Goal: Task Accomplishment & Management: Use online tool/utility

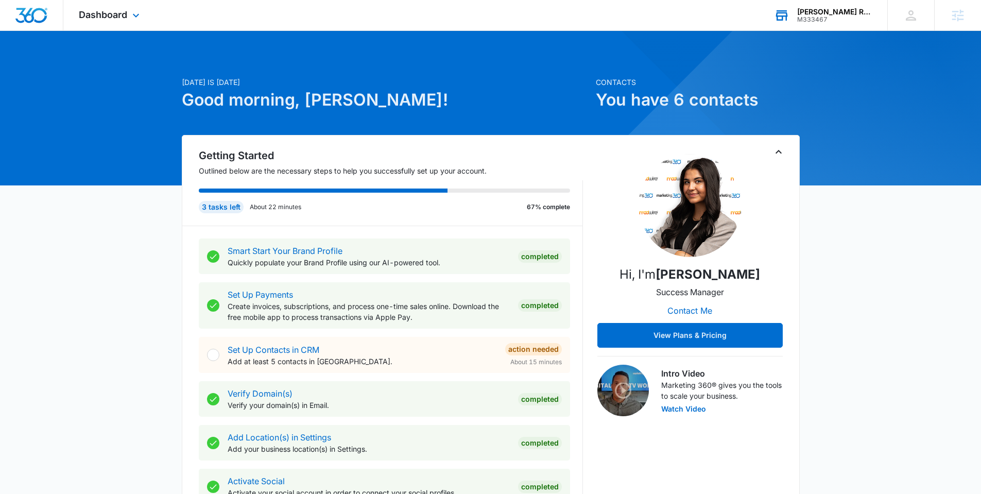
click at [799, 19] on div "M333467" at bounding box center [834, 19] width 75 height 7
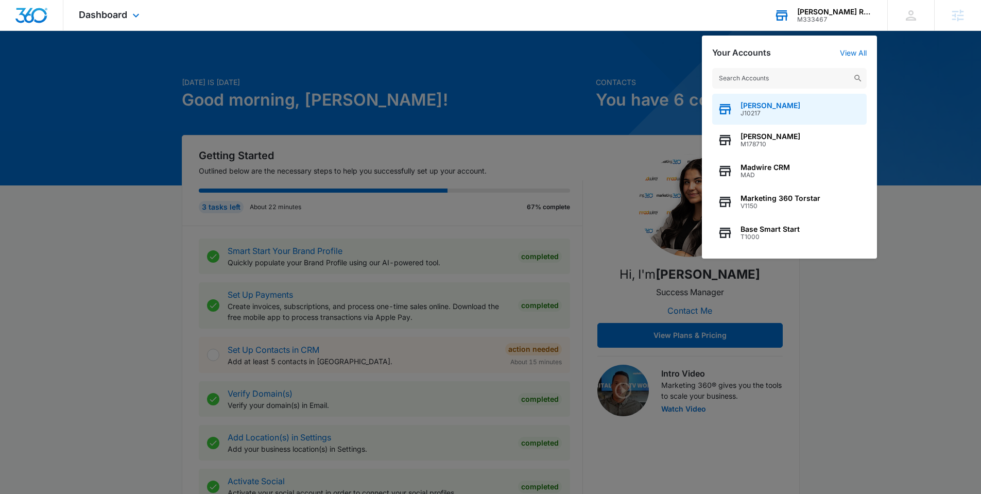
click at [764, 111] on span "J10217" at bounding box center [771, 113] width 60 height 7
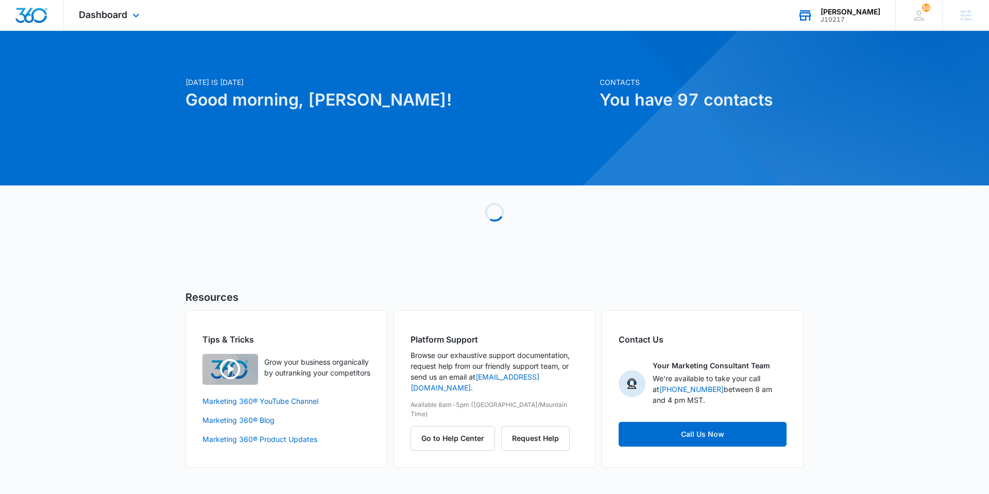
click at [129, 20] on div "Dashboard Apps Reputation Websites Forms CRM Email Social Shop Payments POS Con…" at bounding box center [110, 15] width 94 height 30
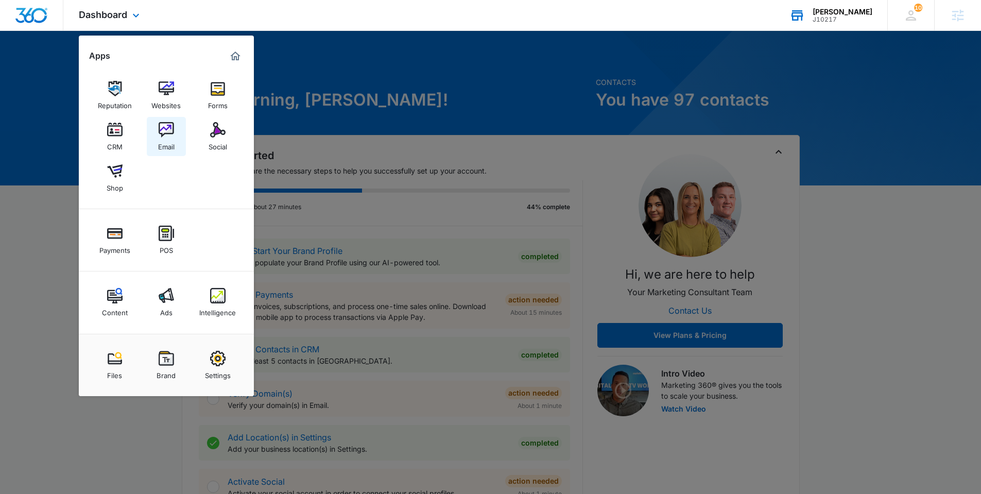
click at [157, 132] on link "Email" at bounding box center [166, 136] width 39 height 39
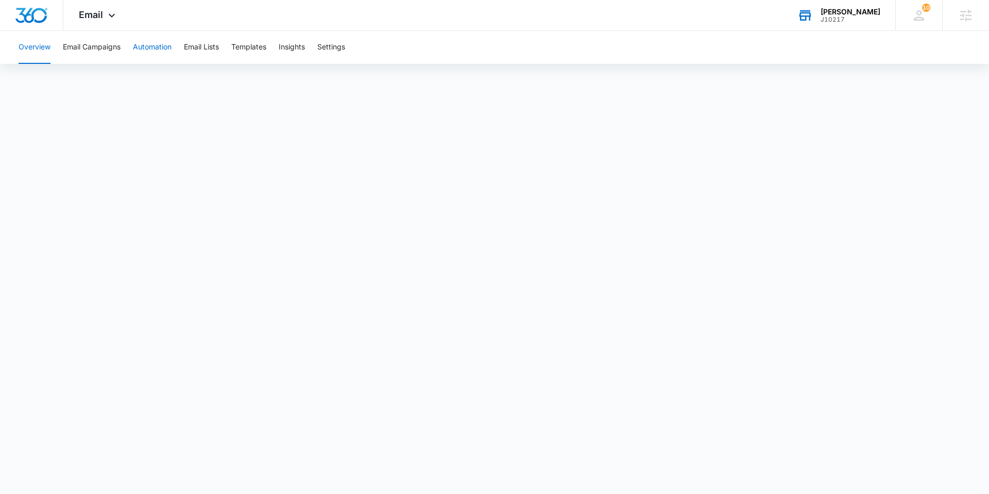
click at [153, 42] on button "Automation" at bounding box center [152, 47] width 39 height 33
